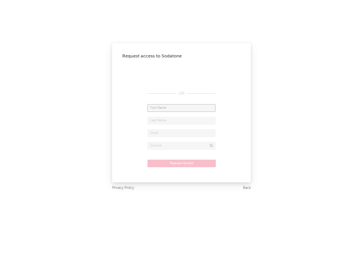
click at [181, 108] on input "text" at bounding box center [181, 108] width 68 height 8
type input "[PERSON_NAME]"
click at [181, 120] on input "text" at bounding box center [181, 121] width 68 height 8
type input "[PERSON_NAME]"
click at [181, 133] on input "text" at bounding box center [181, 133] width 68 height 8
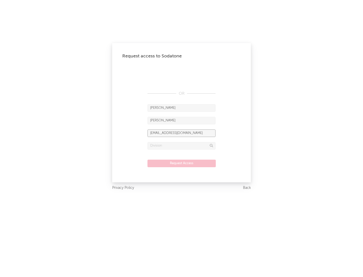
type input "[EMAIL_ADDRESS][DOMAIN_NAME]"
click at [181, 146] on input "text" at bounding box center [181, 146] width 68 height 8
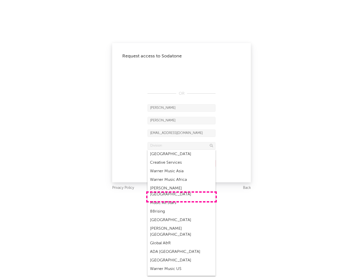
click at [181, 199] on div "Music All Stars" at bounding box center [181, 203] width 68 height 9
type input "Music All Stars"
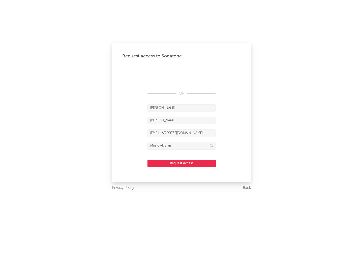
click at [181, 163] on button "Request Access" at bounding box center [181, 164] width 68 height 8
